Goal: Transaction & Acquisition: Purchase product/service

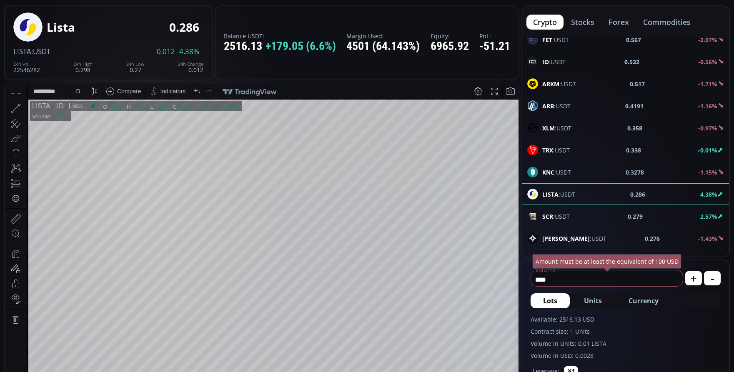
scroll to position [42, 0]
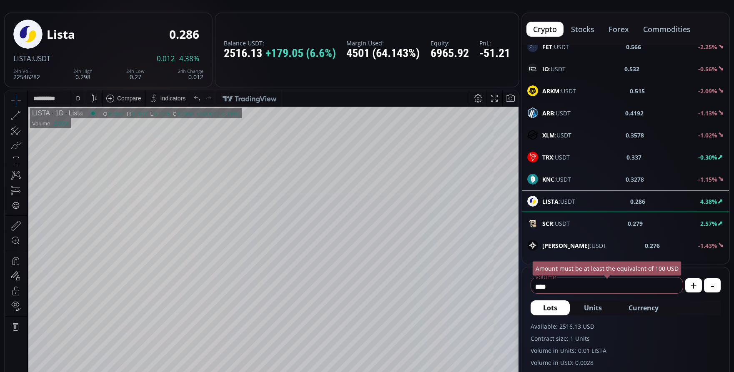
click at [80, 101] on div "D" at bounding box center [78, 98] width 7 height 16
click at [103, 166] on div "30 minutes" at bounding box center [89, 168] width 28 height 7
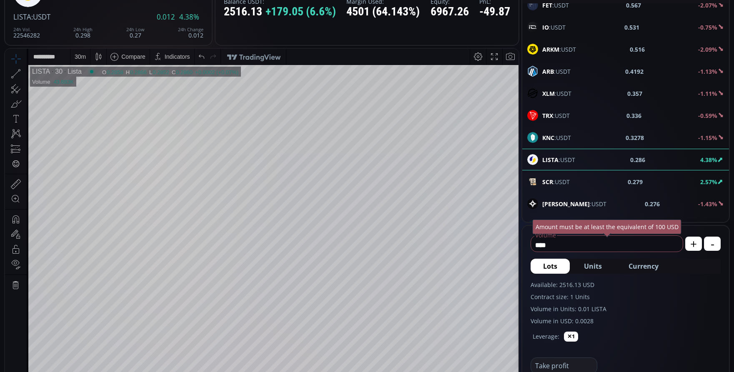
scroll to position [625, 0]
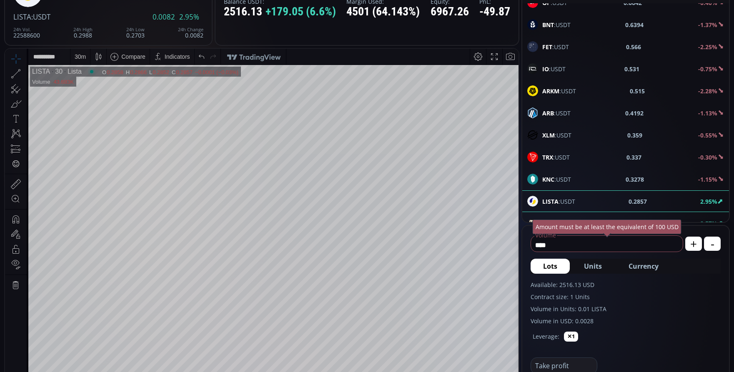
click at [84, 57] on div "30 m" at bounding box center [80, 56] width 11 height 7
click at [91, 114] on div "15 minutes" at bounding box center [89, 113] width 28 height 7
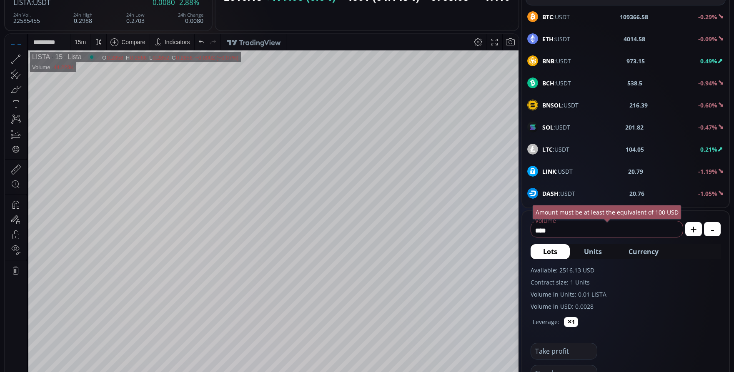
scroll to position [83, 0]
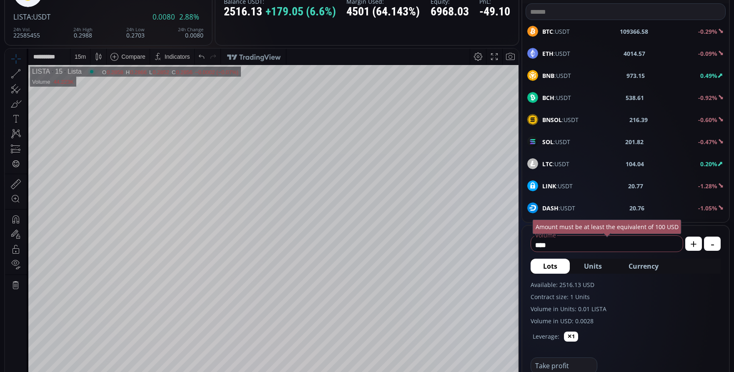
click at [563, 186] on span "LINK :USDT" at bounding box center [557, 186] width 30 height 9
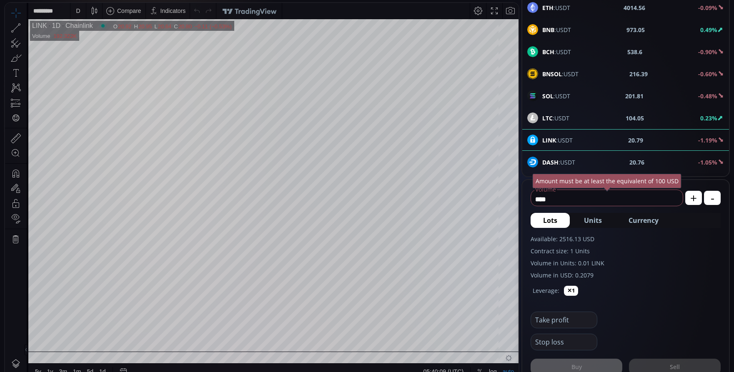
scroll to position [125, 0]
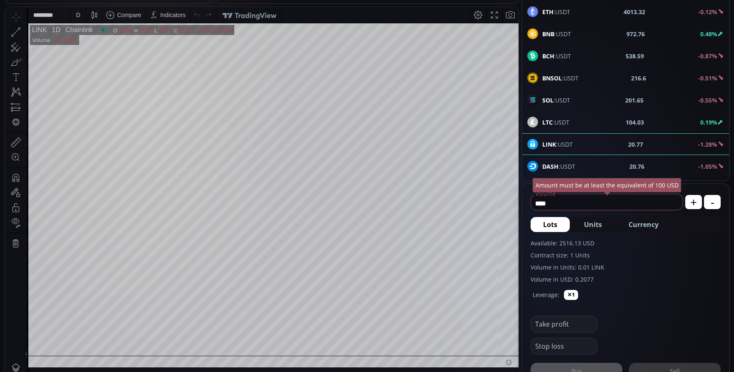
click at [75, 10] on div "D" at bounding box center [78, 15] width 7 height 16
click at [90, 82] on div "30 minutes" at bounding box center [99, 85] width 58 height 13
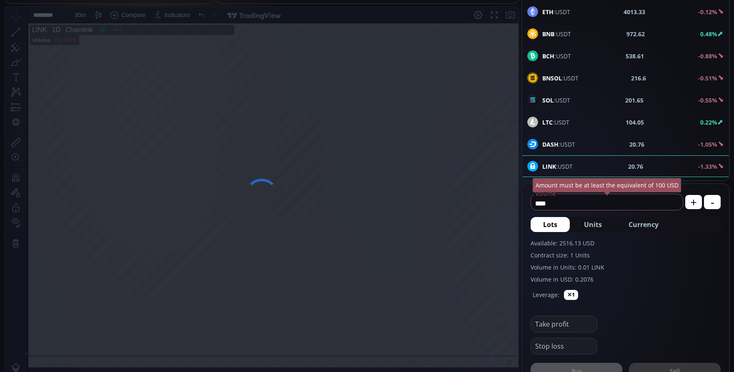
scroll to position [116, 0]
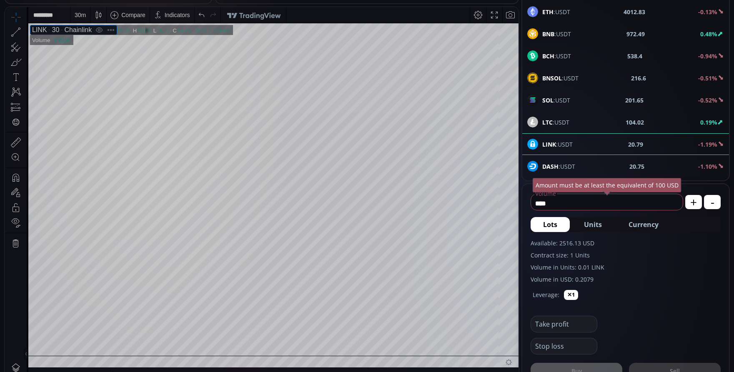
click at [53, 29] on div "30" at bounding box center [53, 30] width 13 height 8
click at [83, 18] on div "30 m" at bounding box center [80, 15] width 11 height 16
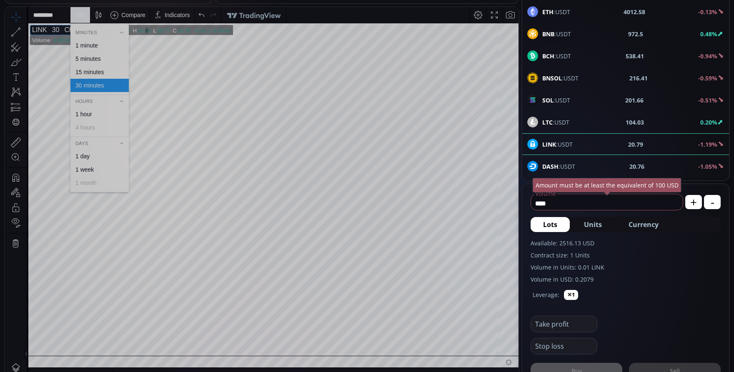
click at [91, 73] on div "15 minutes" at bounding box center [89, 72] width 28 height 7
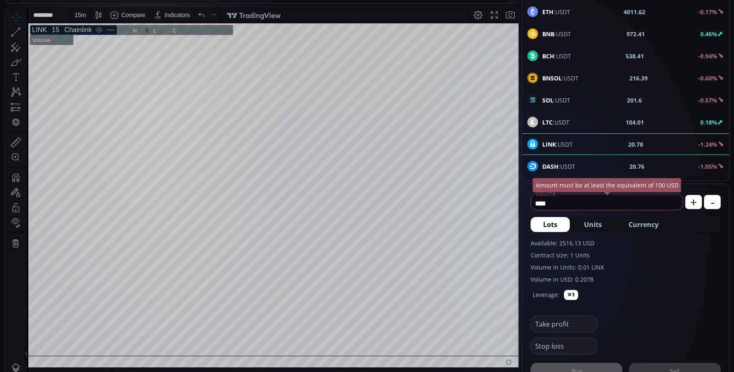
click at [74, 17] on div "15 m" at bounding box center [80, 15] width 20 height 16
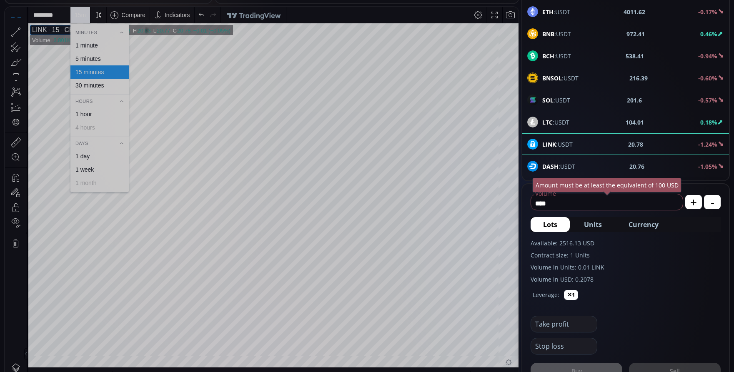
click at [83, 61] on div "5 minutes" at bounding box center [87, 58] width 25 height 7
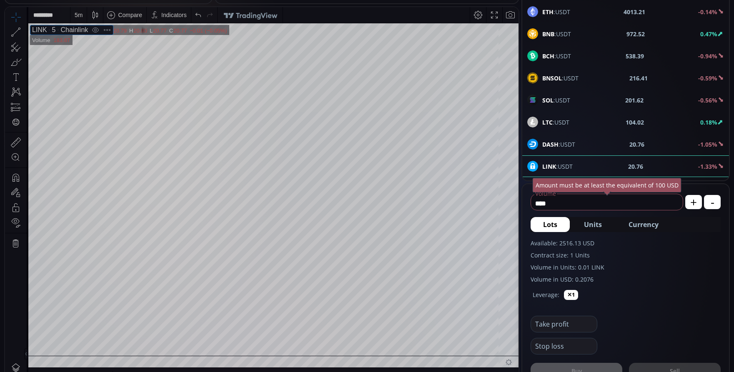
click at [79, 12] on div "5 m" at bounding box center [79, 15] width 8 height 7
click at [88, 43] on div "1 minute" at bounding box center [86, 45] width 23 height 7
click at [80, 10] on div "1 m" at bounding box center [79, 15] width 8 height 16
click at [85, 54] on div "5 minutes" at bounding box center [99, 58] width 58 height 13
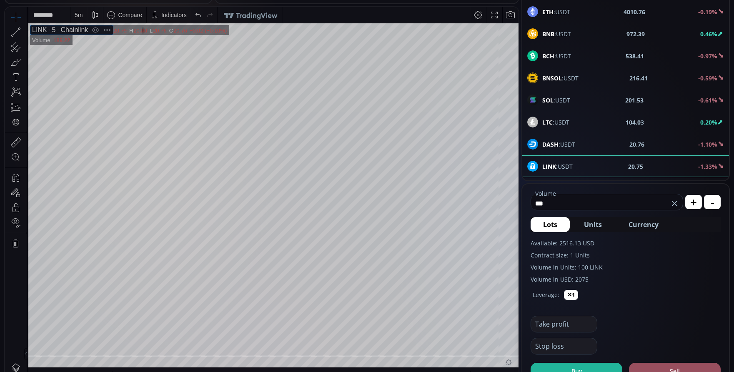
click at [647, 221] on span "Currency" at bounding box center [644, 225] width 30 height 10
type input "***"
click at [560, 368] on button "Buy" at bounding box center [577, 371] width 92 height 17
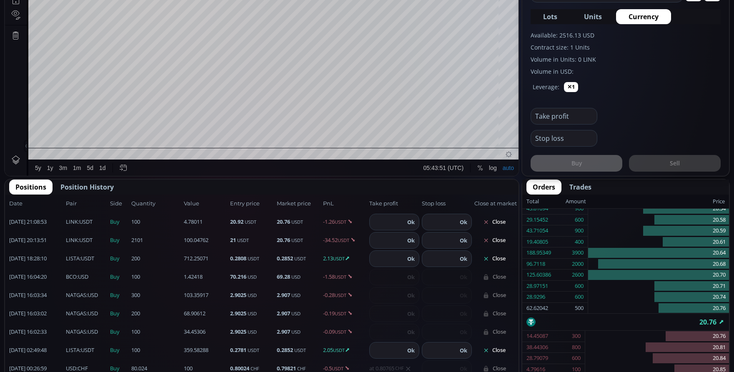
scroll to position [333, 0]
